Goal: Check status: Check status

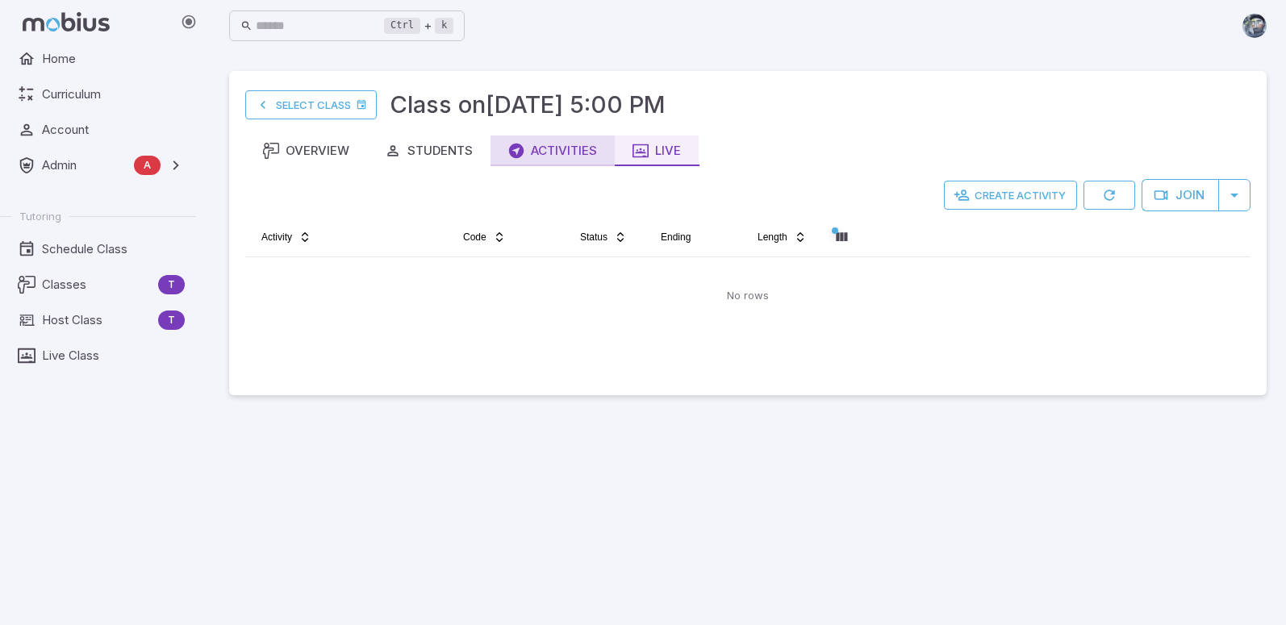
click at [586, 156] on div "Activities" at bounding box center [552, 151] width 89 height 18
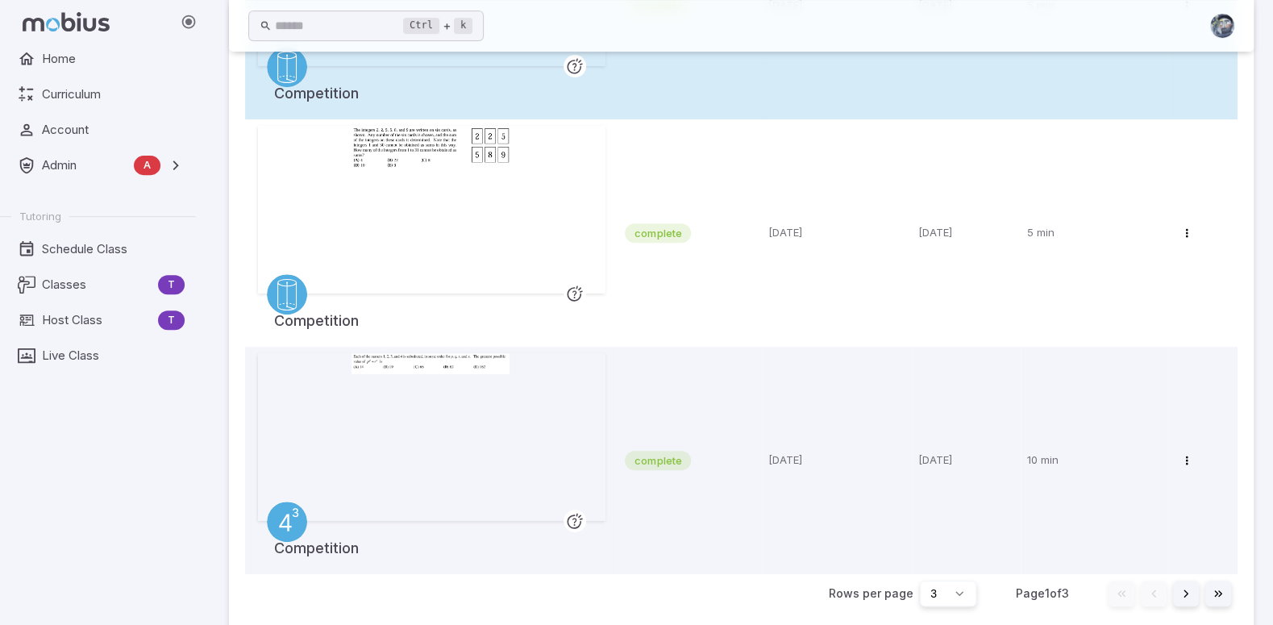
scroll to position [323, 0]
